Goal: Information Seeking & Learning: Compare options

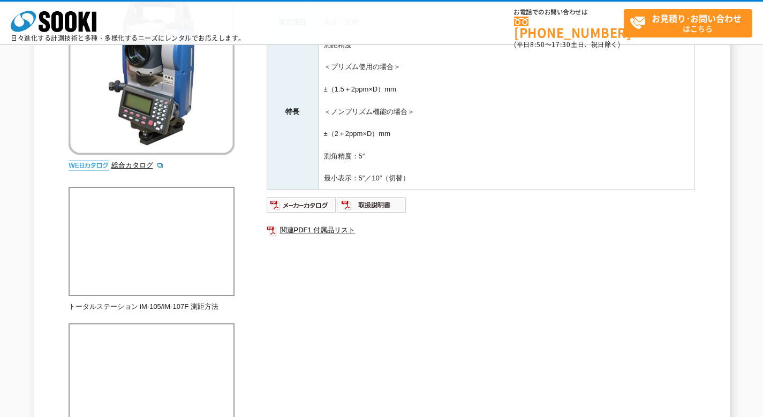
scroll to position [107, 0]
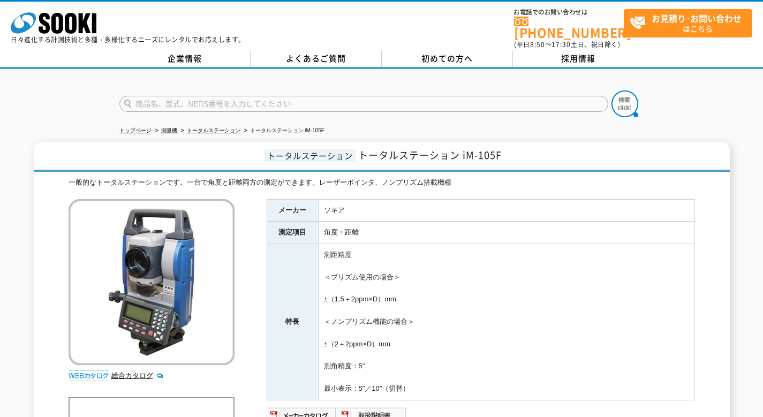
drag, startPoint x: 453, startPoint y: 203, endPoint x: 438, endPoint y: 195, distance: 17.0
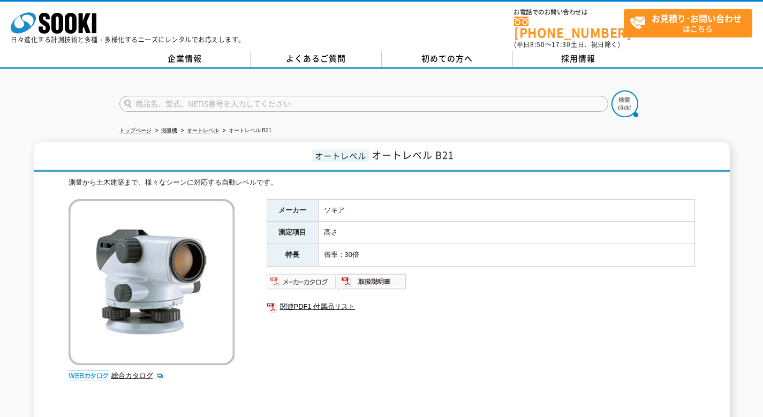
click at [295, 278] on img at bounding box center [302, 281] width 70 height 17
